Goal: Task Accomplishment & Management: Manage account settings

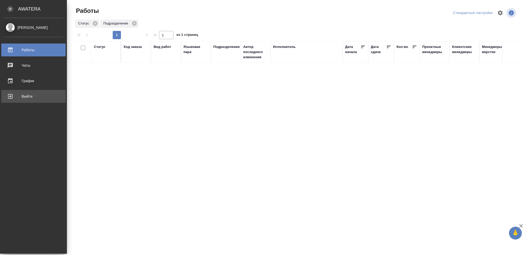
click at [30, 94] on div "Выйти" at bounding box center [33, 96] width 59 height 8
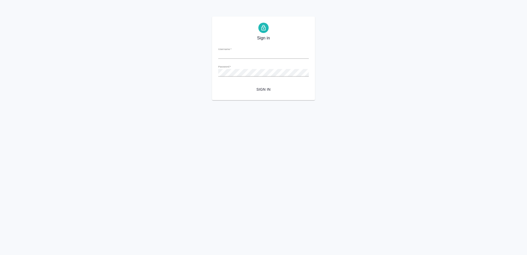
type input "[EMAIL_ADDRESS][DOMAIN_NAME]"
click at [265, 90] on span "Sign in" at bounding box center [263, 89] width 82 height 6
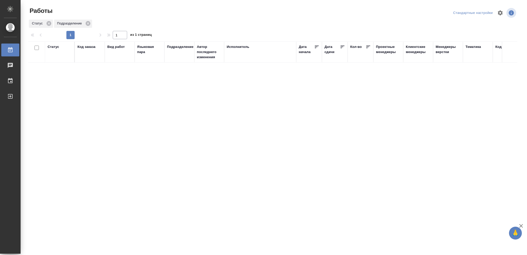
click at [51, 47] on div "Статус" at bounding box center [54, 46] width 12 height 5
click at [56, 61] on icon at bounding box center [57, 60] width 4 height 4
click at [56, 58] on icon at bounding box center [57, 59] width 4 height 4
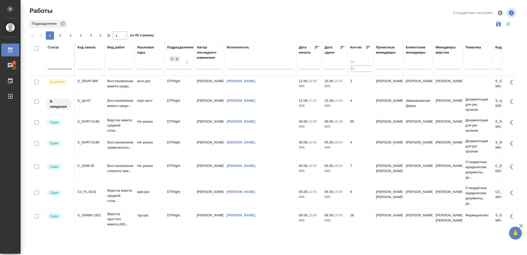
click at [56, 62] on div at bounding box center [60, 63] width 24 height 7
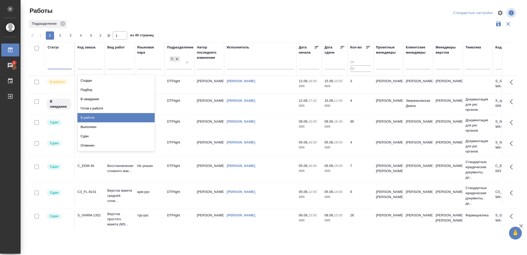
click at [90, 115] on div "В работе" at bounding box center [115, 117] width 77 height 9
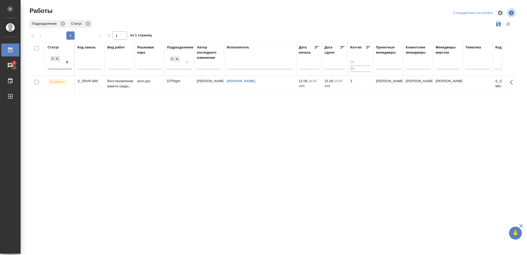
click at [55, 65] on div "В работе" at bounding box center [55, 62] width 15 height 14
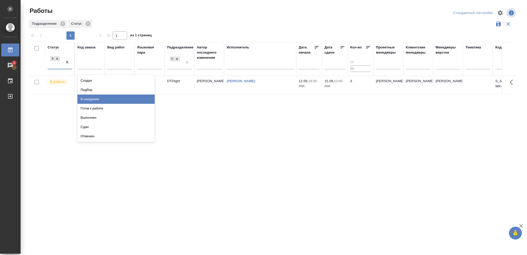
click at [88, 98] on div "В ожидании" at bounding box center [115, 98] width 77 height 9
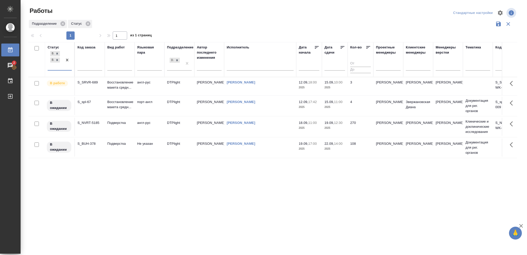
click at [335, 105] on p "2025" at bounding box center [334, 106] width 21 height 5
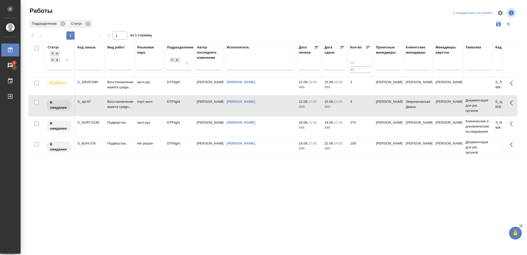
click at [335, 105] on p "2025" at bounding box center [334, 106] width 21 height 5
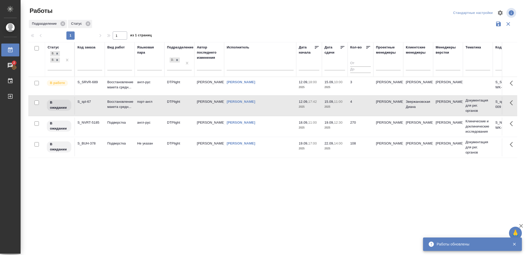
click at [333, 85] on p "2025" at bounding box center [334, 87] width 21 height 5
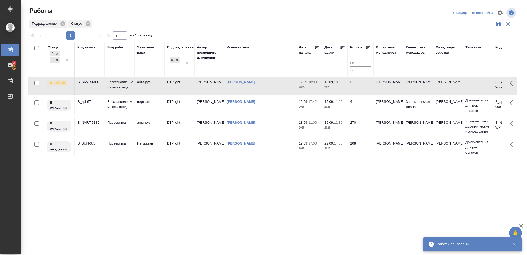
click at [333, 85] on p "2025" at bounding box center [334, 87] width 21 height 5
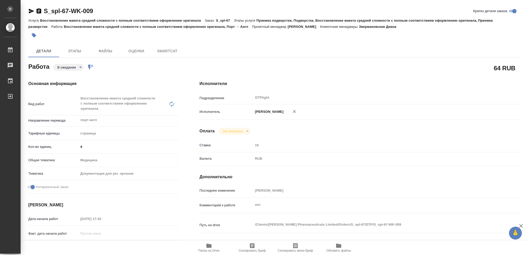
type textarea "x"
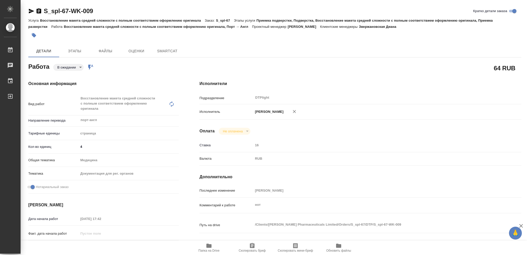
type textarea "x"
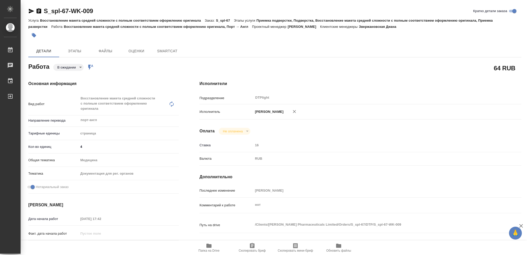
type textarea "x"
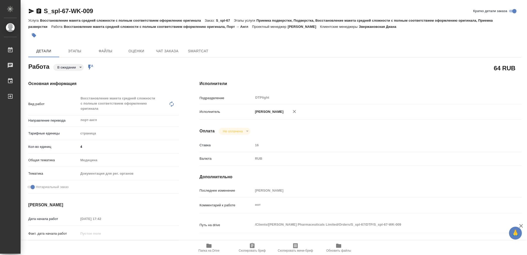
type textarea "x"
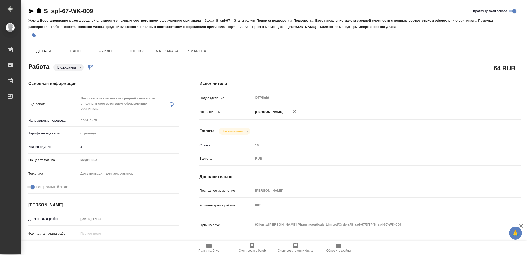
click at [208, 246] on icon "button" at bounding box center [208, 245] width 5 height 4
type textarea "x"
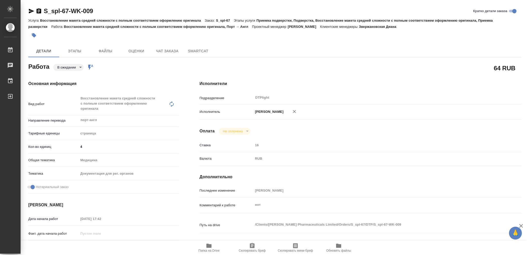
type textarea "x"
click at [80, 66] on body "🙏 .cls-1 fill:#fff; AWATERA Vasileva Olga Работы 2 Чаты График Выйти S_spl-67-W…" at bounding box center [263, 127] width 527 height 255
click at [69, 67] on button "В работе" at bounding box center [65, 67] width 17 height 6
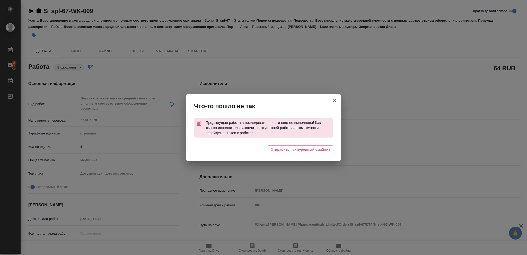
type textarea "x"
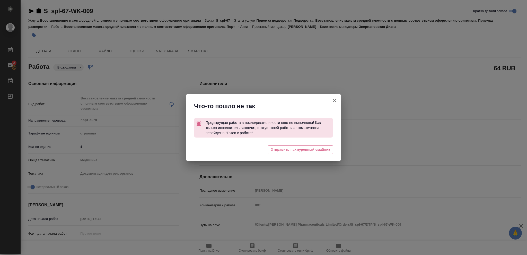
type textarea "x"
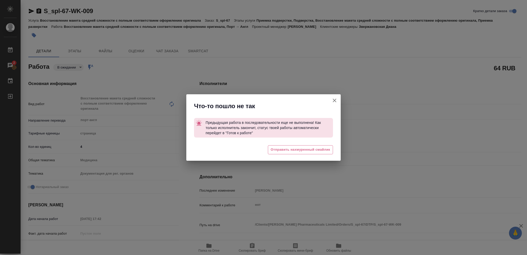
click at [336, 100] on icon "button" at bounding box center [334, 100] width 6 height 6
type textarea "x"
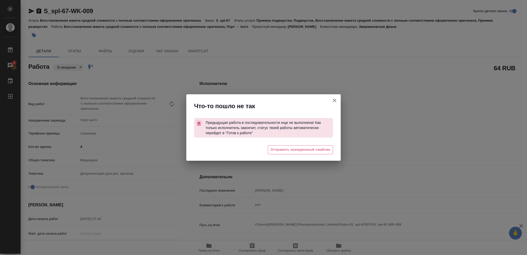
type textarea "x"
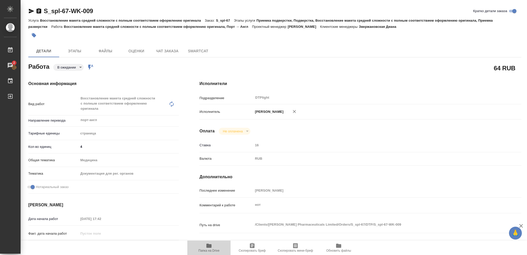
click at [211, 246] on icon "button" at bounding box center [208, 245] width 5 height 4
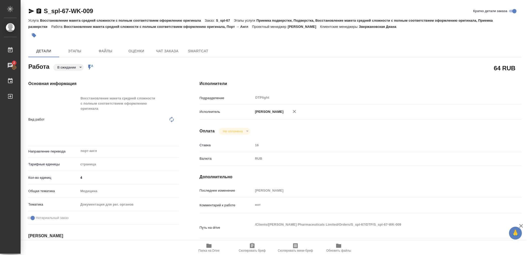
type textarea "x"
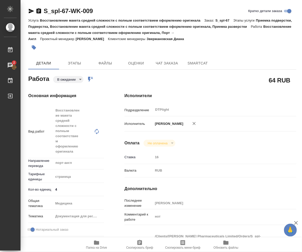
type textarea "x"
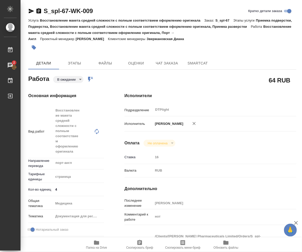
type textarea "x"
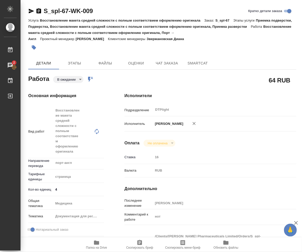
type textarea "x"
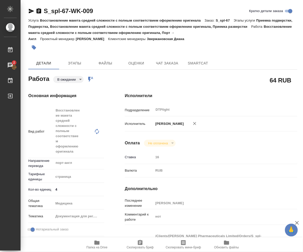
type textarea "x"
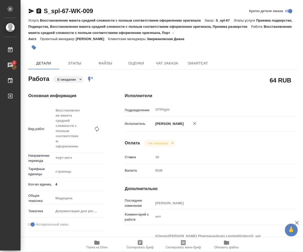
type textarea "x"
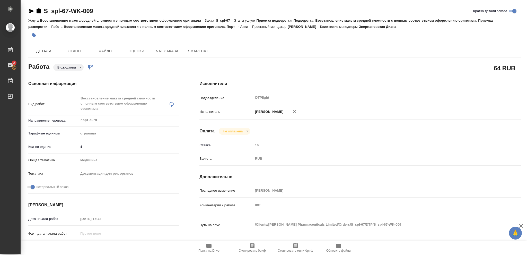
type textarea "x"
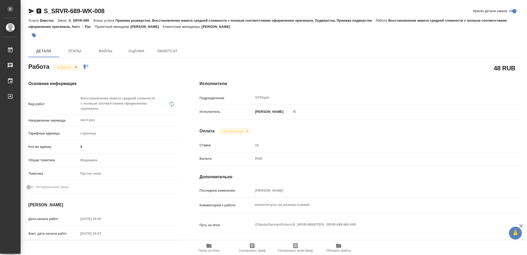
type textarea "x"
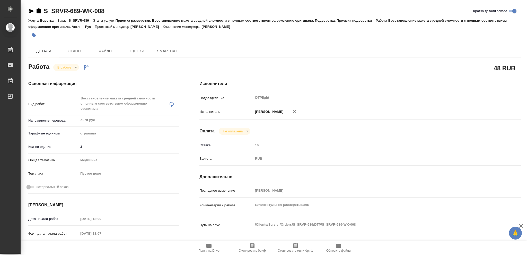
type textarea "x"
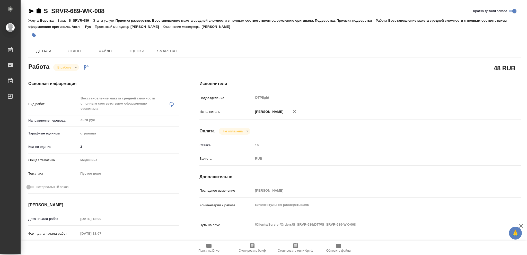
type textarea "x"
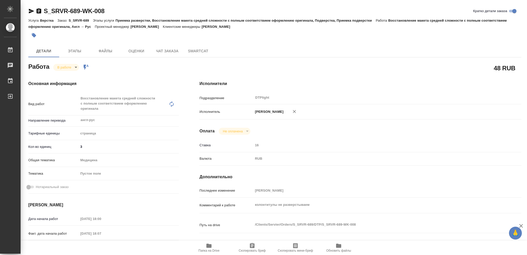
type textarea "x"
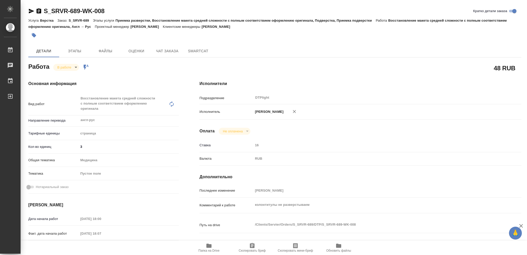
type textarea "x"
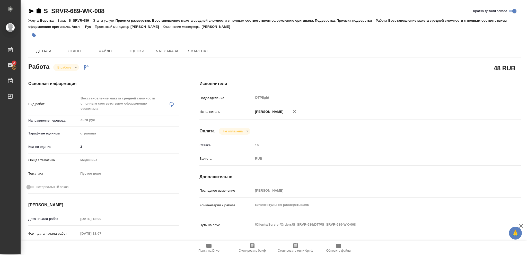
click at [208, 245] on icon "button" at bounding box center [208, 245] width 5 height 4
click at [209, 245] on icon "button" at bounding box center [208, 245] width 5 height 4
click at [38, 11] on icon "button" at bounding box center [39, 10] width 5 height 5
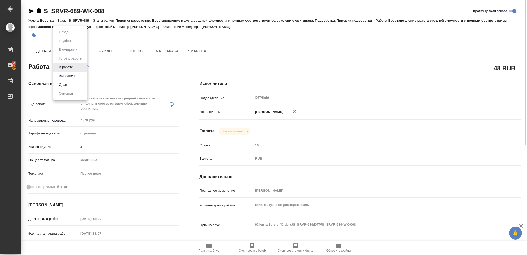
click at [75, 67] on body "🙏 .cls-1 fill:#fff; AWATERA Vasileva Olga Работы 2 Чаты График Выйти S_SRVR-689…" at bounding box center [263, 127] width 527 height 255
click at [70, 75] on button "Выполнен" at bounding box center [66, 76] width 19 height 6
type textarea "x"
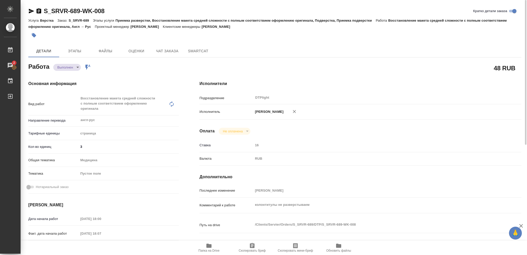
type textarea "x"
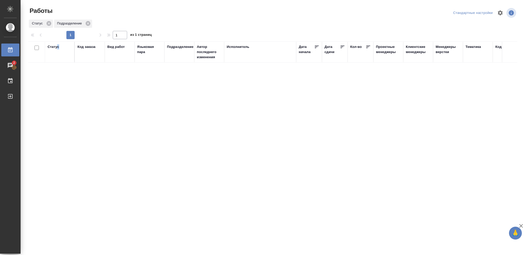
drag, startPoint x: 59, startPoint y: 47, endPoint x: 56, endPoint y: 51, distance: 4.9
click at [56, 51] on div "Статус" at bounding box center [60, 51] width 24 height 15
click at [52, 47] on div "Статус" at bounding box center [54, 46] width 12 height 5
click at [57, 60] on icon at bounding box center [57, 60] width 2 height 2
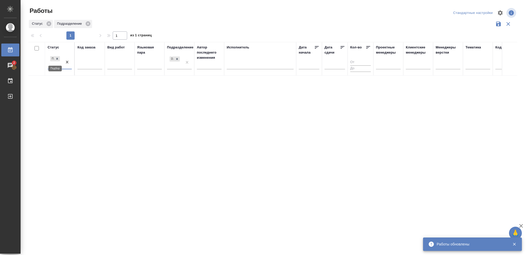
click at [57, 59] on icon at bounding box center [57, 59] width 2 height 2
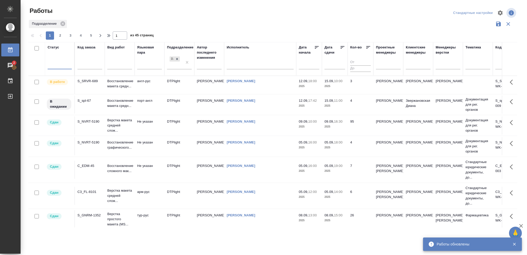
click at [58, 64] on div at bounding box center [60, 63] width 24 height 7
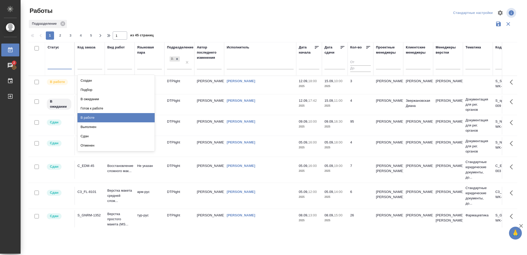
click at [343, 106] on p "2025" at bounding box center [334, 105] width 21 height 5
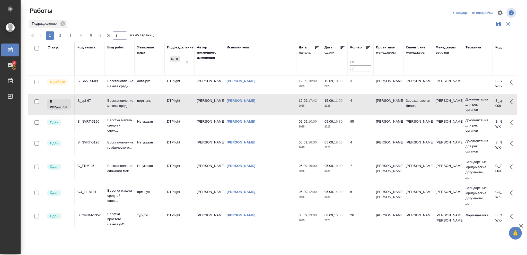
click at [343, 106] on p "2025" at bounding box center [334, 105] width 21 height 5
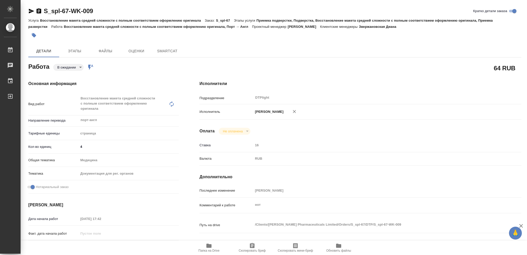
type textarea "x"
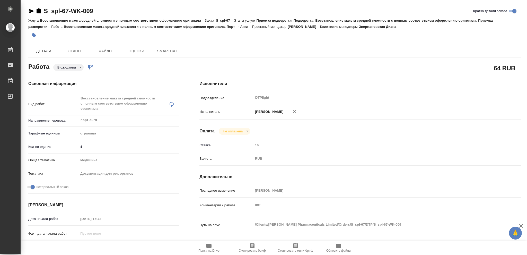
type textarea "x"
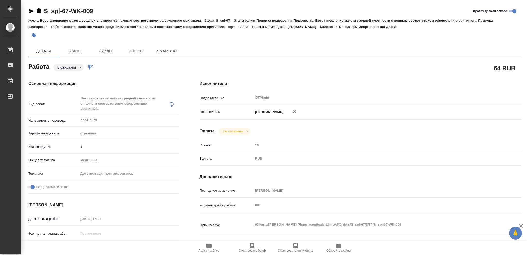
type textarea "x"
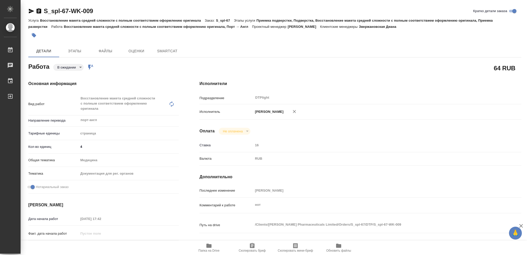
type textarea "x"
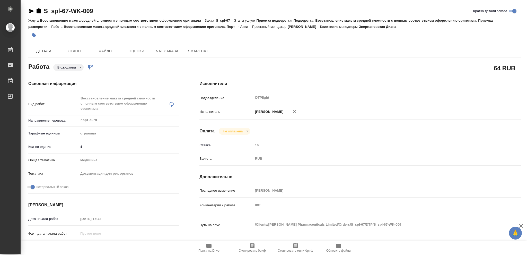
type textarea "x"
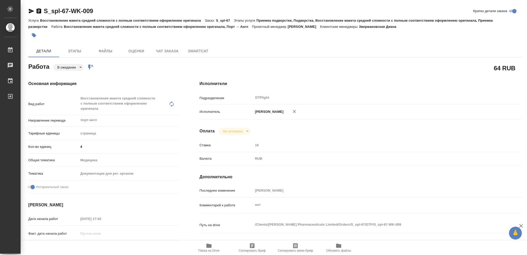
type textarea "x"
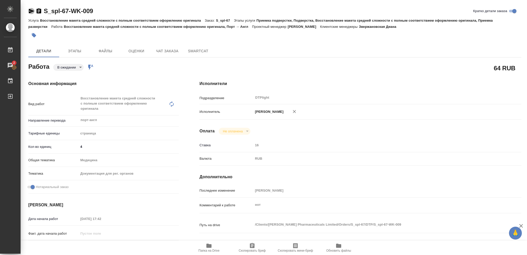
click at [29, 10] on icon "button" at bounding box center [31, 11] width 5 height 5
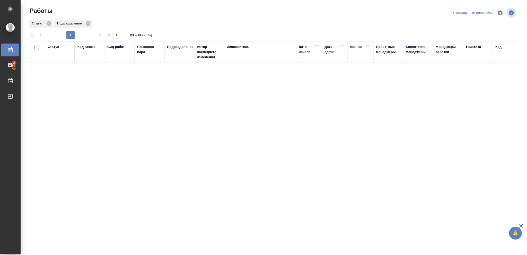
drag, startPoint x: 53, startPoint y: 46, endPoint x: 55, endPoint y: 49, distance: 3.3
click at [54, 47] on div "Статус" at bounding box center [54, 46] width 12 height 5
drag, startPoint x: 57, startPoint y: 60, endPoint x: 87, endPoint y: 69, distance: 31.9
click at [58, 62] on div at bounding box center [57, 59] width 6 height 5
click at [55, 48] on div "Статус" at bounding box center [54, 46] width 12 height 5
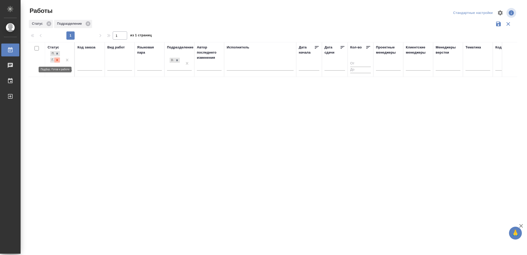
click at [57, 59] on icon at bounding box center [57, 60] width 4 height 4
drag, startPoint x: 177, startPoint y: 58, endPoint x: 249, endPoint y: 75, distance: 74.3
click at [178, 59] on icon at bounding box center [177, 59] width 4 height 4
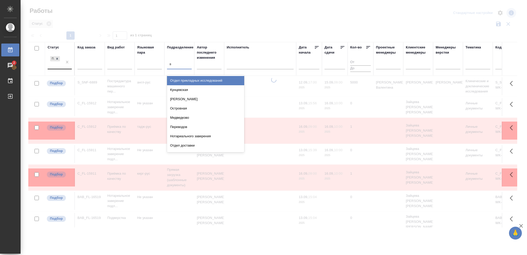
type input "ве"
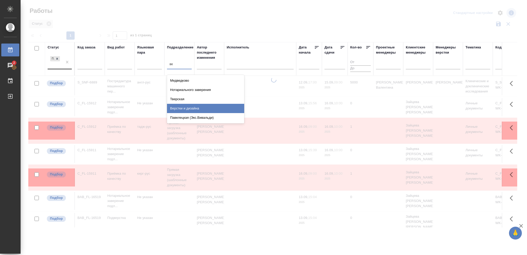
click at [193, 107] on div "Верстки и дизайна" at bounding box center [205, 108] width 77 height 9
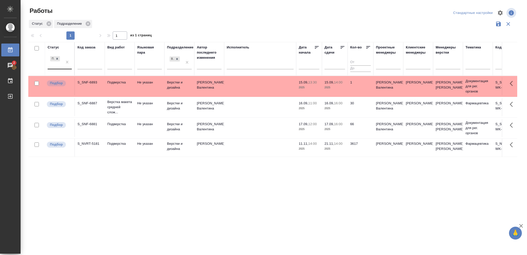
click at [347, 109] on td "30" at bounding box center [360, 107] width 26 height 18
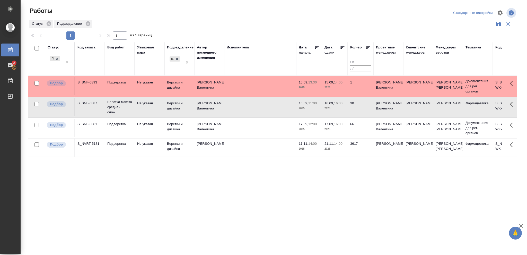
click at [347, 109] on td "30" at bounding box center [360, 107] width 26 height 18
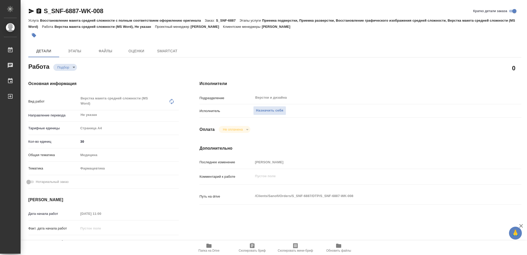
type textarea "x"
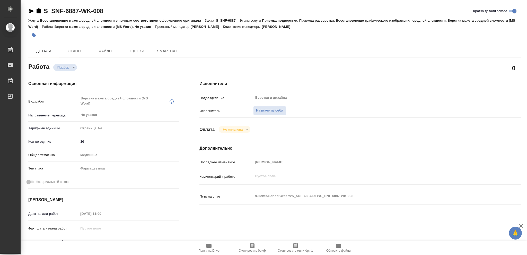
type textarea "x"
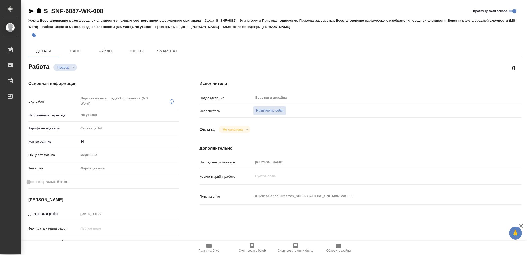
type textarea "x"
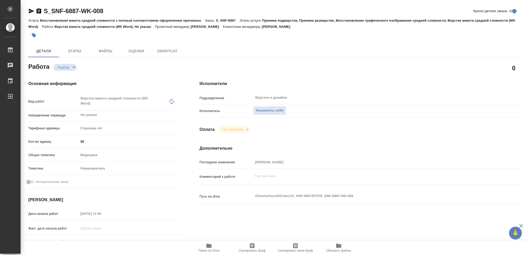
type textarea "x"
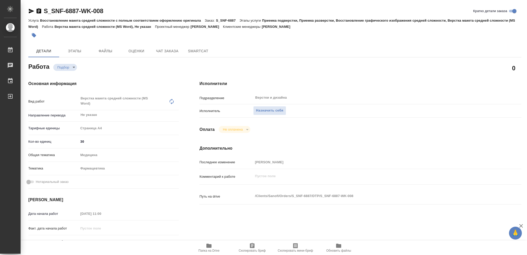
type textarea "x"
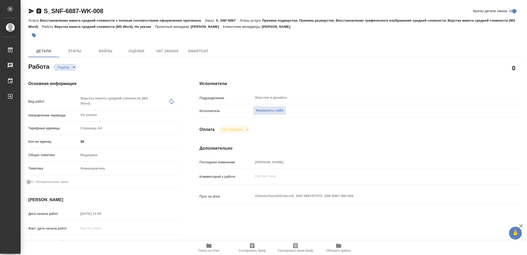
type textarea "x"
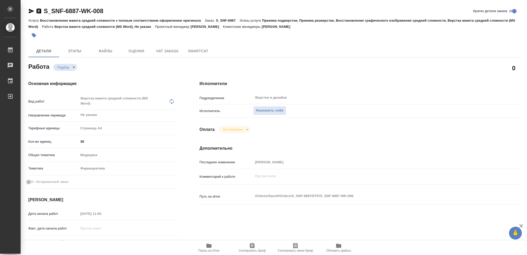
click at [209, 246] on icon "button" at bounding box center [208, 245] width 5 height 4
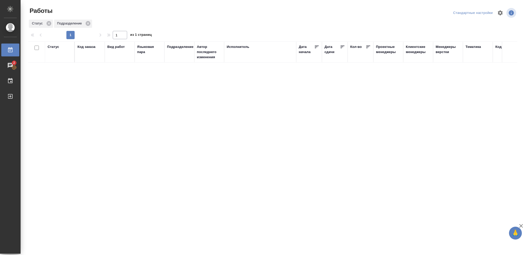
click at [48, 47] on div "Статус" at bounding box center [54, 46] width 12 height 5
click at [56, 60] on icon at bounding box center [57, 60] width 4 height 4
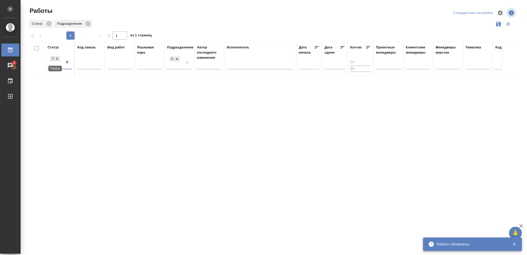
click at [58, 59] on icon at bounding box center [57, 59] width 2 height 2
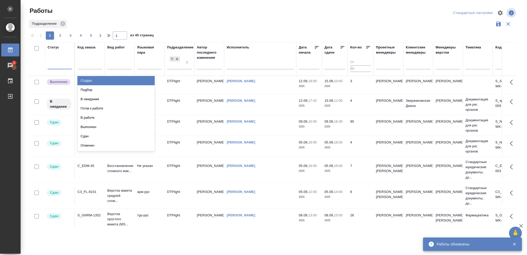
click at [58, 63] on div at bounding box center [60, 63] width 24 height 7
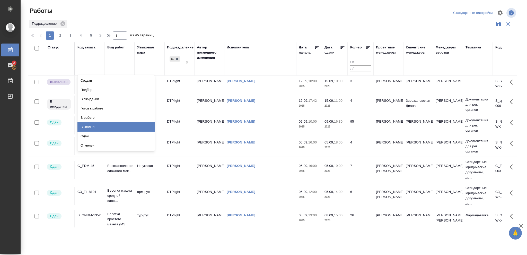
click at [246, 106] on td "[PERSON_NAME]" at bounding box center [260, 104] width 72 height 18
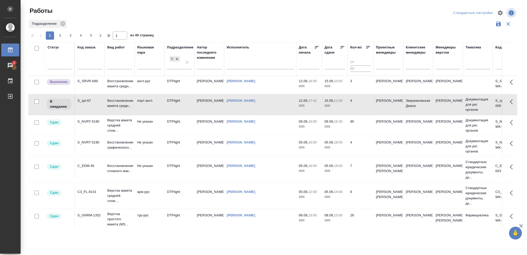
click at [246, 106] on td "[PERSON_NAME]" at bounding box center [260, 104] width 72 height 18
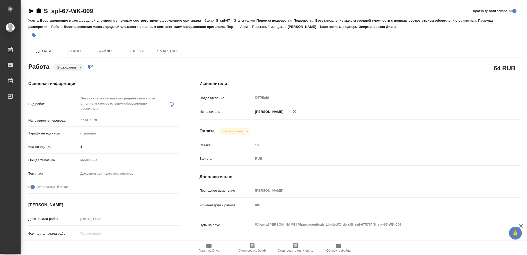
type textarea "x"
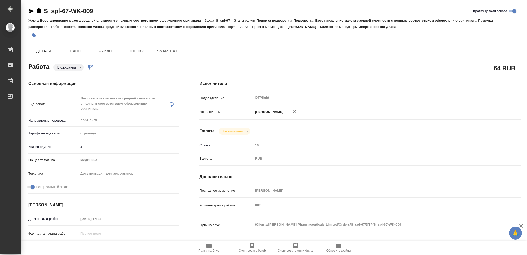
type textarea "x"
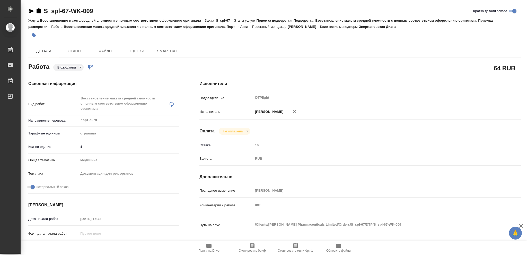
type textarea "x"
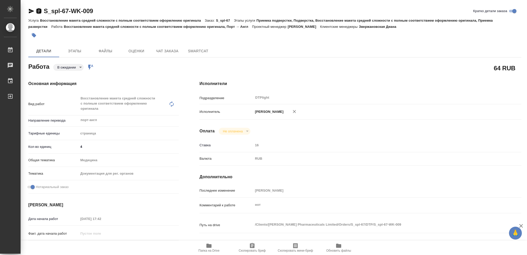
click at [38, 9] on icon "button" at bounding box center [39, 10] width 5 height 5
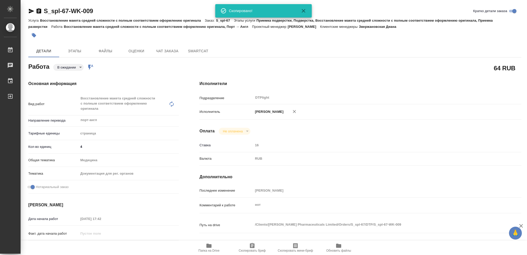
type textarea "x"
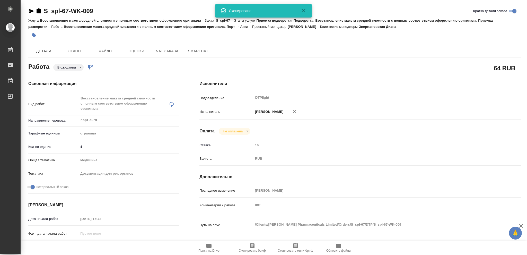
type textarea "x"
